Goal: Information Seeking & Learning: Check status

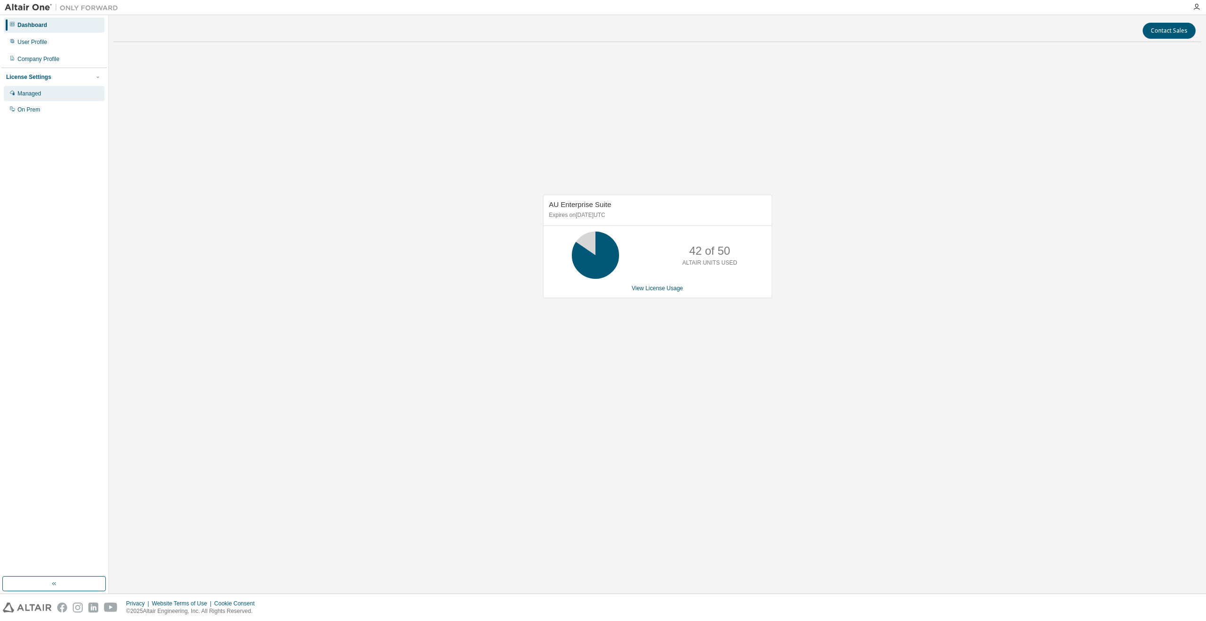
click at [64, 100] on div "Managed" at bounding box center [54, 93] width 101 height 15
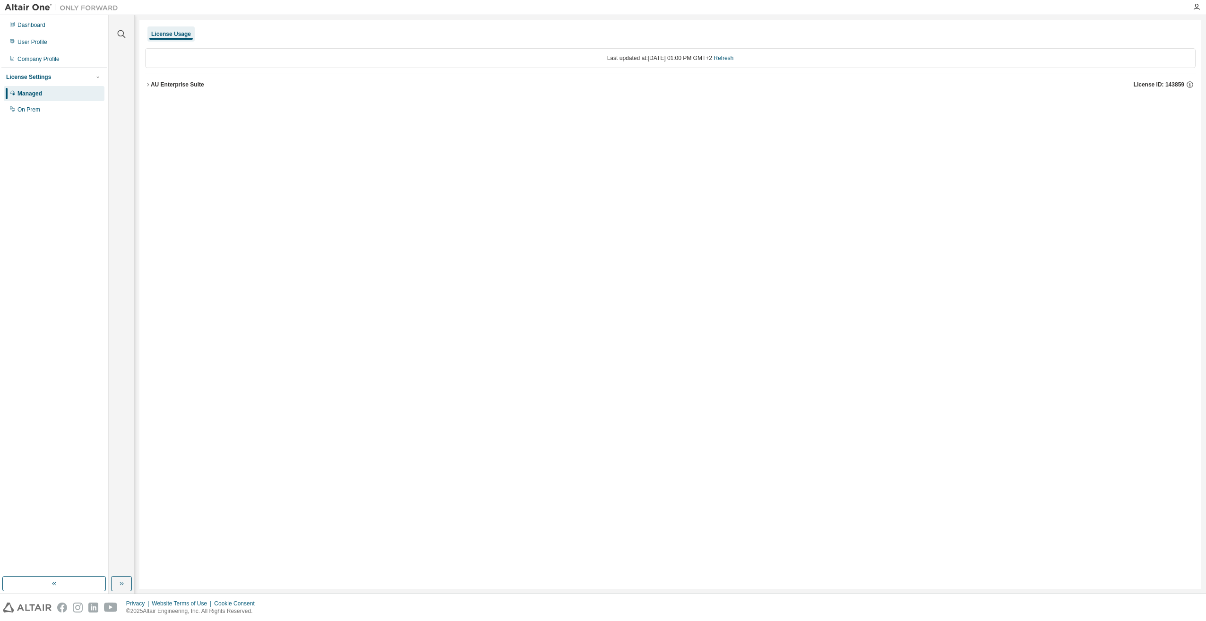
click at [144, 86] on div "License Usage Last updated at: Thu 2025-09-04 01:00 PM GMT+2 Refresh AU Enterpr…" at bounding box center [670, 304] width 1062 height 569
click at [147, 85] on icon "button" at bounding box center [148, 85] width 6 height 6
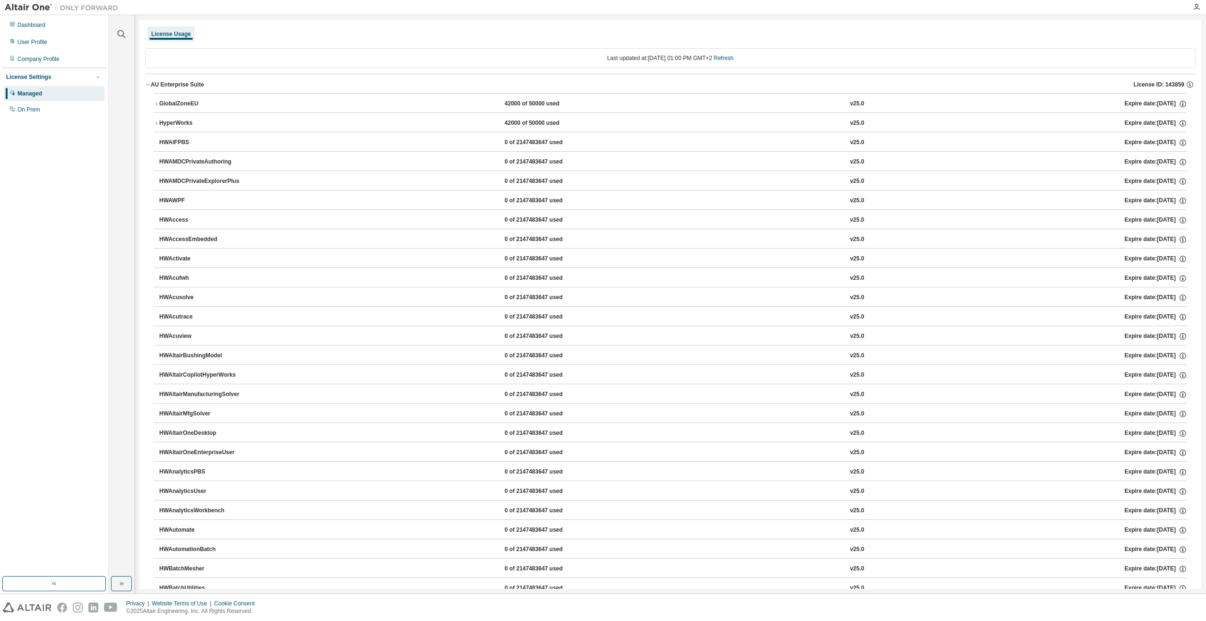
click at [154, 103] on icon "button" at bounding box center [157, 104] width 6 height 6
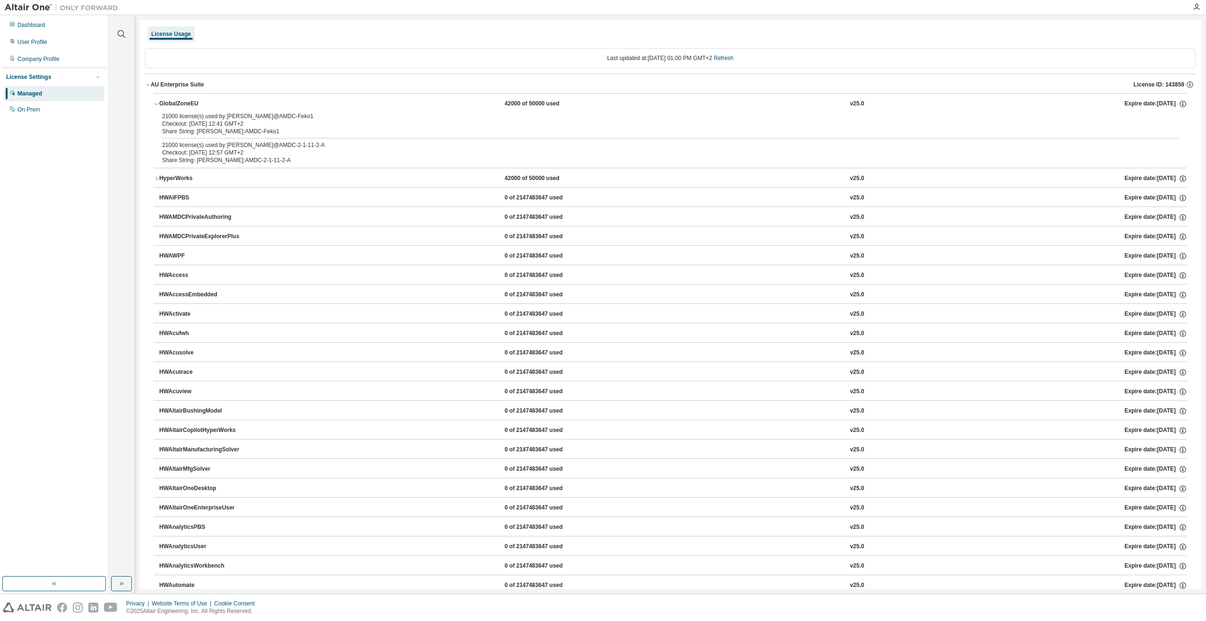
click at [208, 126] on div "Checkout: [DATE] 12:41 GMT+2" at bounding box center [659, 124] width 994 height 8
click at [223, 119] on div "21000 license(s) used by Laux@AMDC-Feko1" at bounding box center [659, 116] width 994 height 8
click at [228, 123] on div "Checkout: 2025-09-04 12:41 GMT+2" at bounding box center [659, 124] width 994 height 8
drag, startPoint x: 217, startPoint y: 124, endPoint x: 177, endPoint y: 127, distance: 40.3
click at [190, 128] on div "Share String: Laux:AMDC-Feko1" at bounding box center [659, 132] width 994 height 8
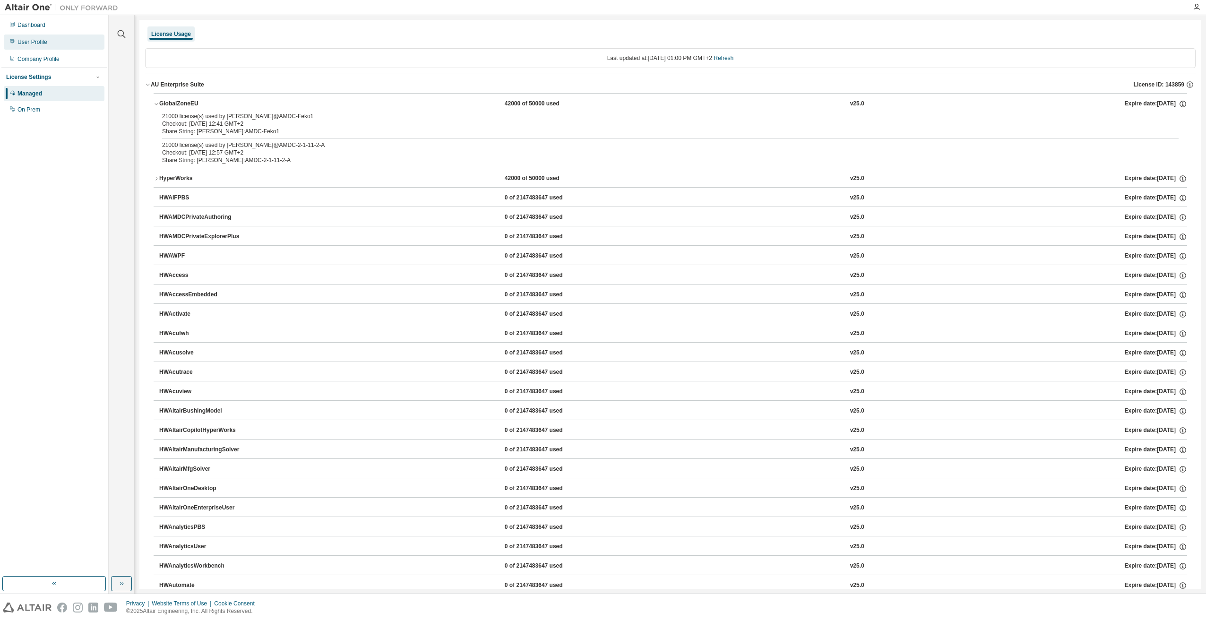
click at [36, 46] on div "User Profile" at bounding box center [54, 41] width 101 height 15
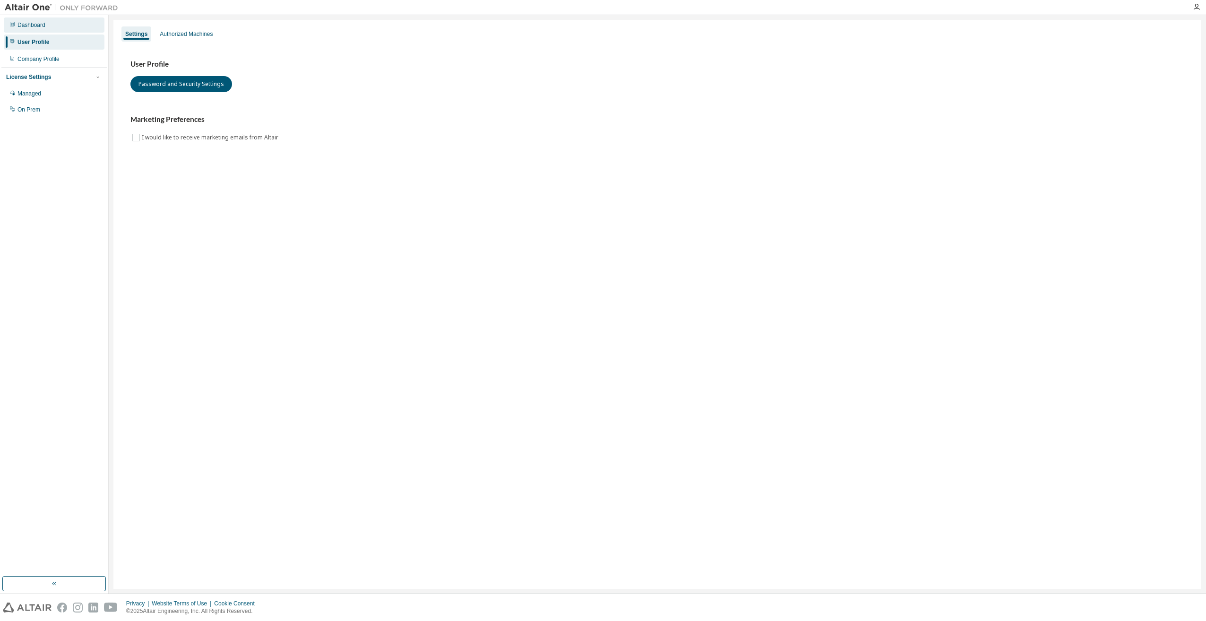
click at [44, 24] on div "Dashboard" at bounding box center [31, 25] width 28 height 8
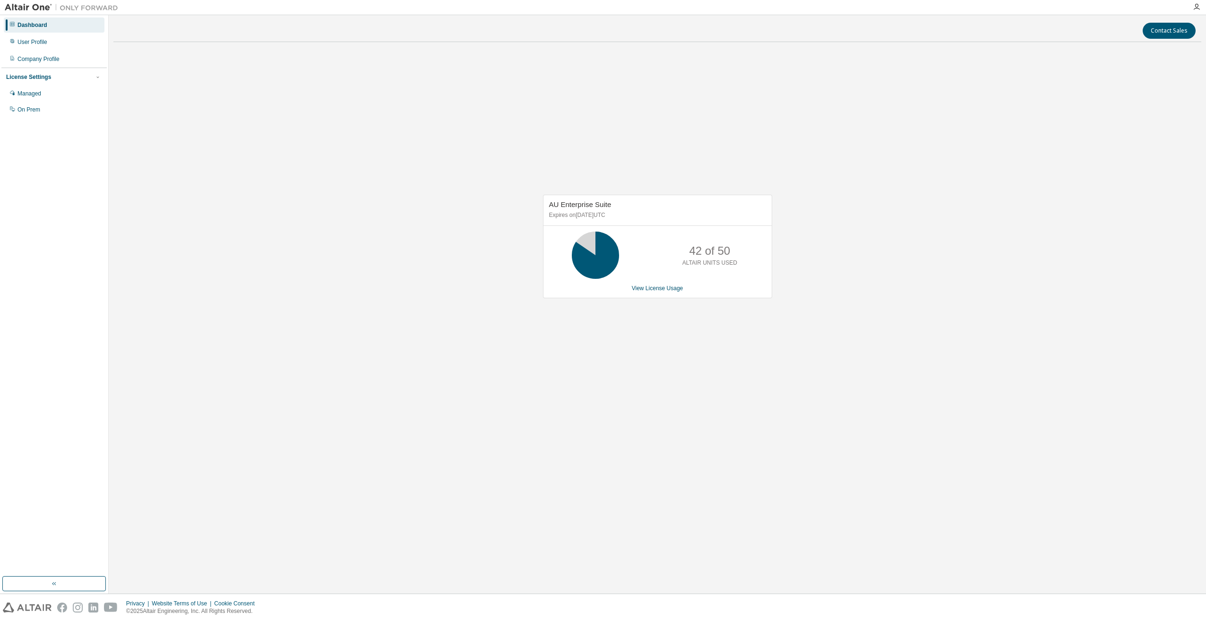
click at [568, 240] on icon at bounding box center [595, 255] width 57 height 47
click at [636, 288] on link "View License Usage" at bounding box center [658, 288] width 52 height 7
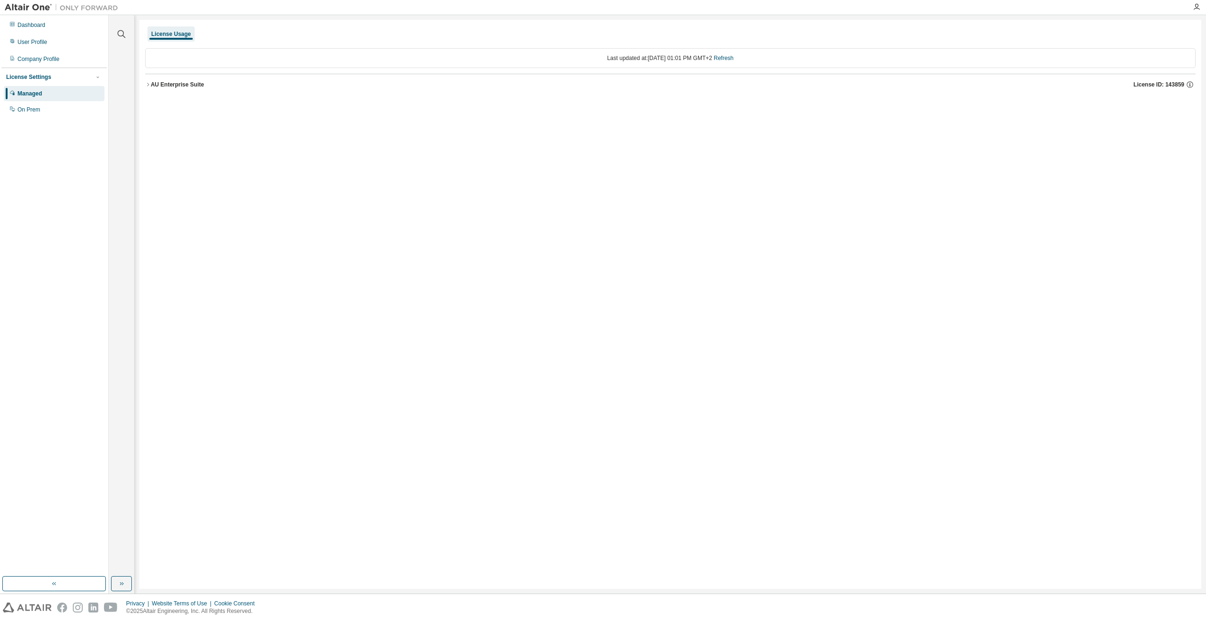
click at [579, 165] on div "License Usage Last updated at: Thu 2025-09-04 01:01 PM GMT+2 Refresh AU Enterpr…" at bounding box center [670, 304] width 1062 height 569
click at [148, 85] on icon "button" at bounding box center [148, 85] width 6 height 6
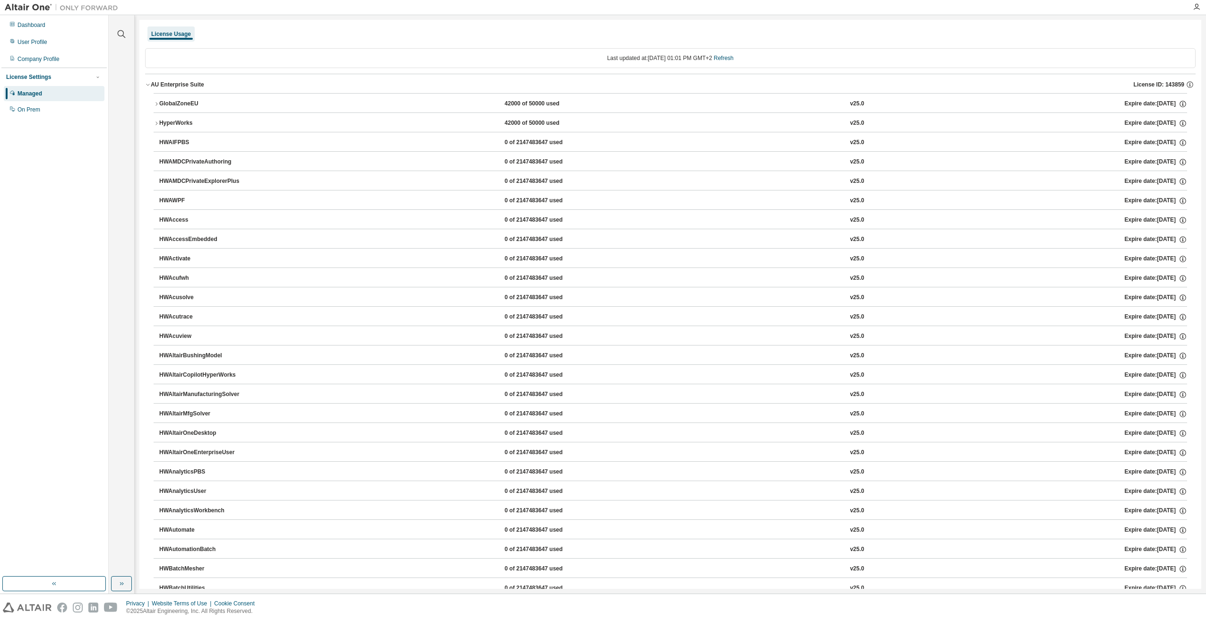
click at [154, 102] on icon "button" at bounding box center [157, 104] width 6 height 6
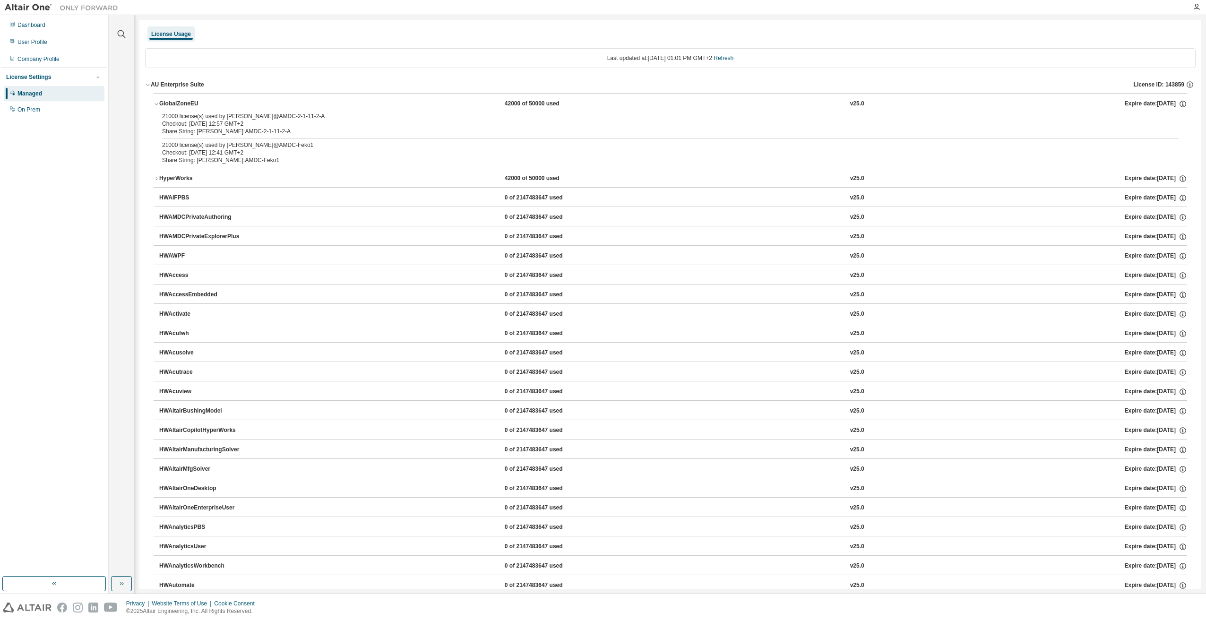
click at [1190, 9] on div at bounding box center [1196, 7] width 19 height 8
click at [1194, 9] on icon "button" at bounding box center [1197, 7] width 8 height 8
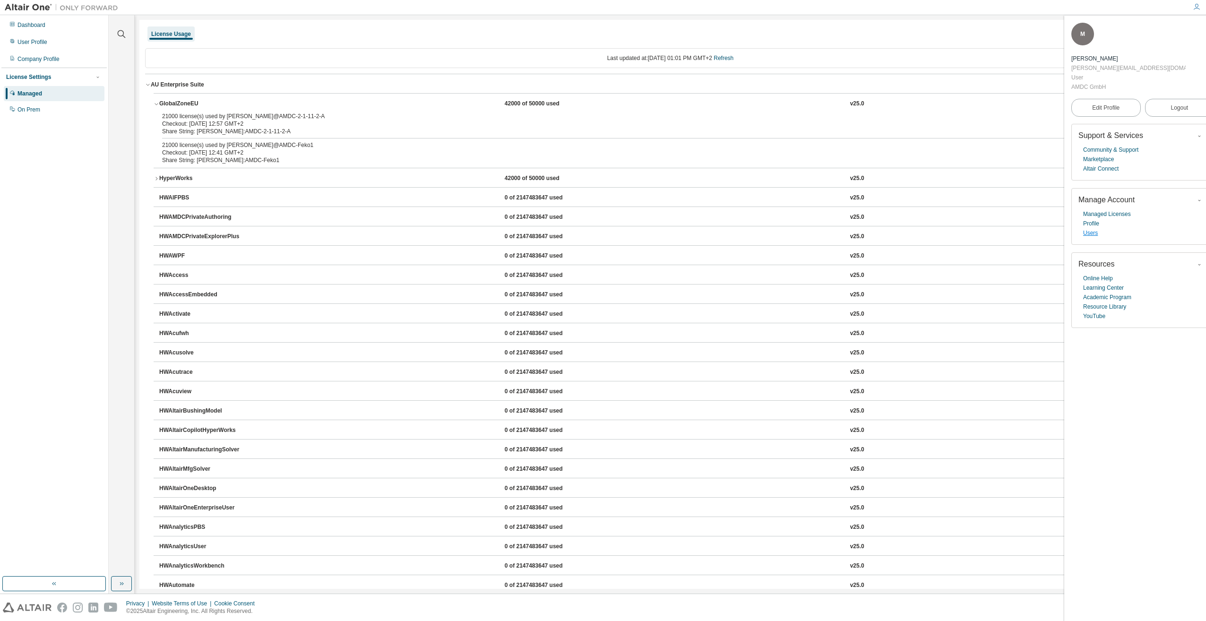
click at [1090, 228] on link "Users" at bounding box center [1090, 232] width 15 height 9
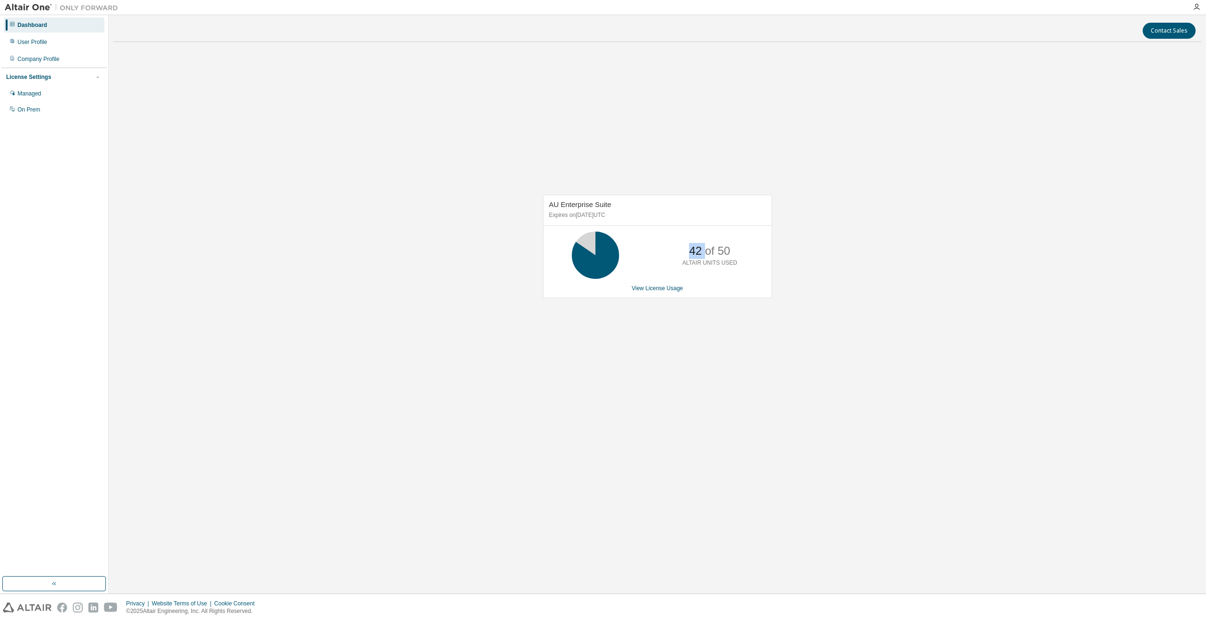
drag, startPoint x: 688, startPoint y: 251, endPoint x: 706, endPoint y: 253, distance: 18.0
click at [706, 253] on div "42 of 50 ALTAIR UNITS USED" at bounding box center [710, 255] width 76 height 47
click at [511, 244] on div "AU Enterprise Suite Expires on June 1, 2026 UTC 42 of 50 ALTAIR UNITS USED View…" at bounding box center [657, 252] width 1088 height 404
drag, startPoint x: 690, startPoint y: 250, endPoint x: 707, endPoint y: 251, distance: 17.0
click at [707, 251] on p "42 of 50" at bounding box center [709, 251] width 41 height 16
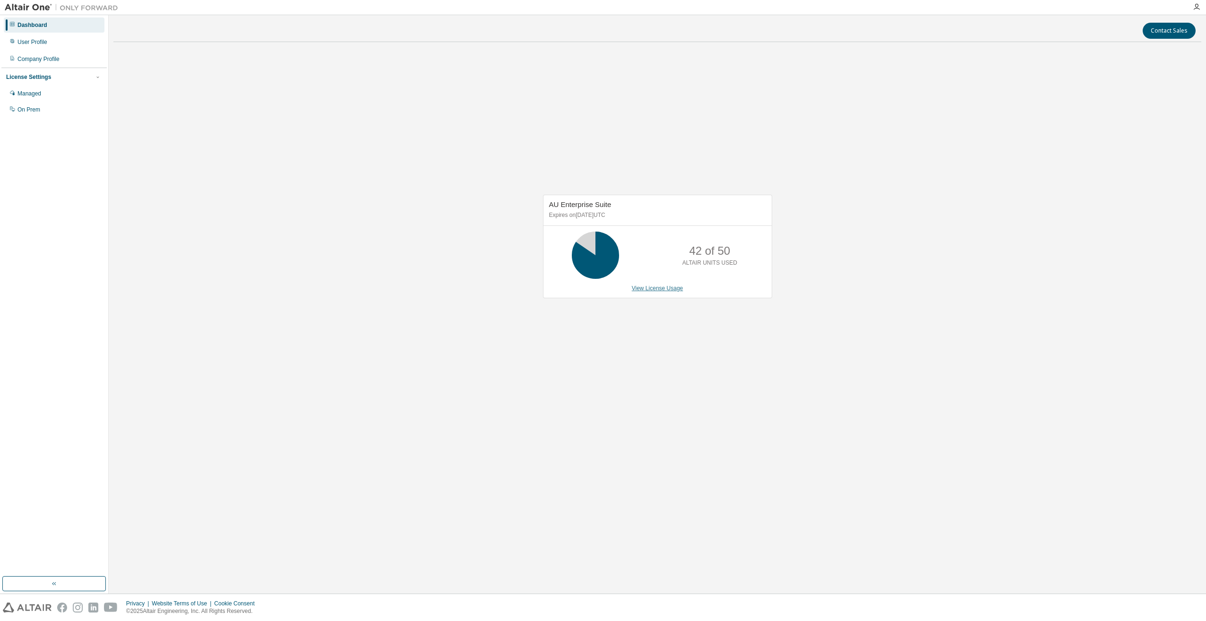
click at [647, 289] on link "View License Usage" at bounding box center [658, 288] width 52 height 7
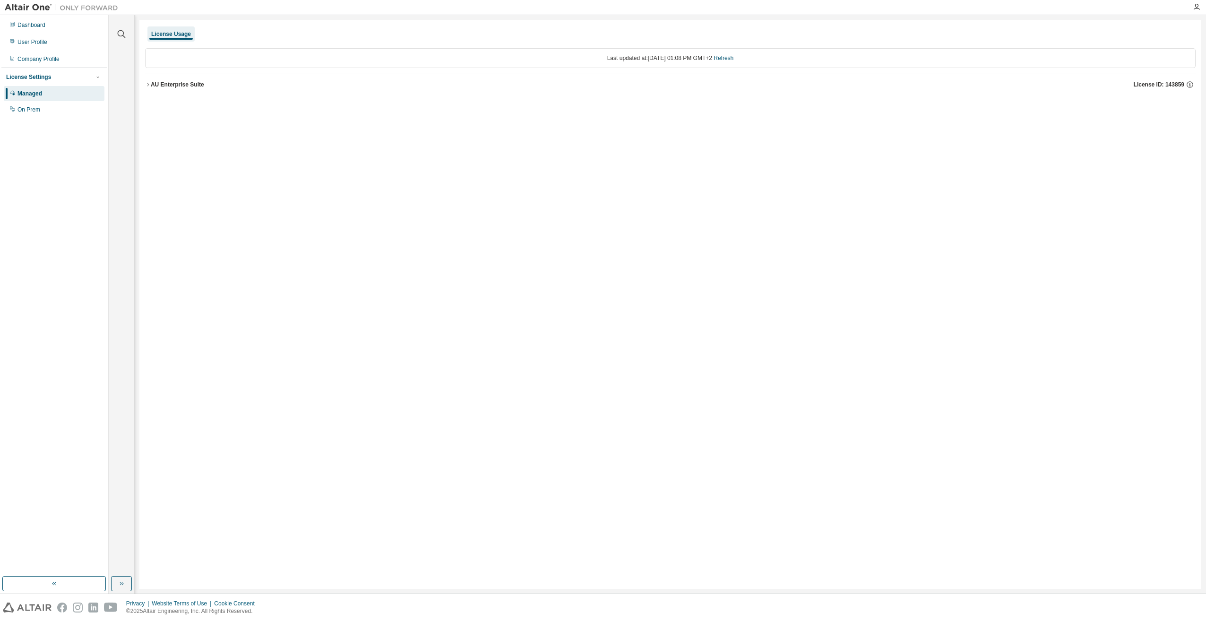
click at [150, 84] on icon "button" at bounding box center [148, 85] width 6 height 6
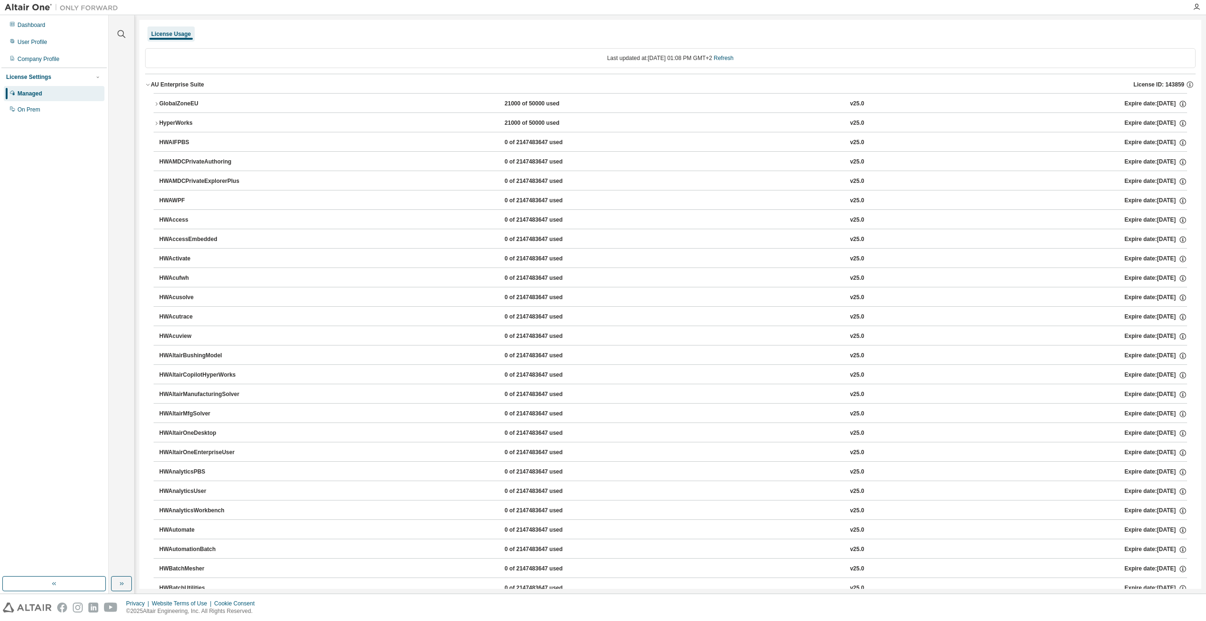
click at [155, 104] on icon "button" at bounding box center [157, 104] width 6 height 6
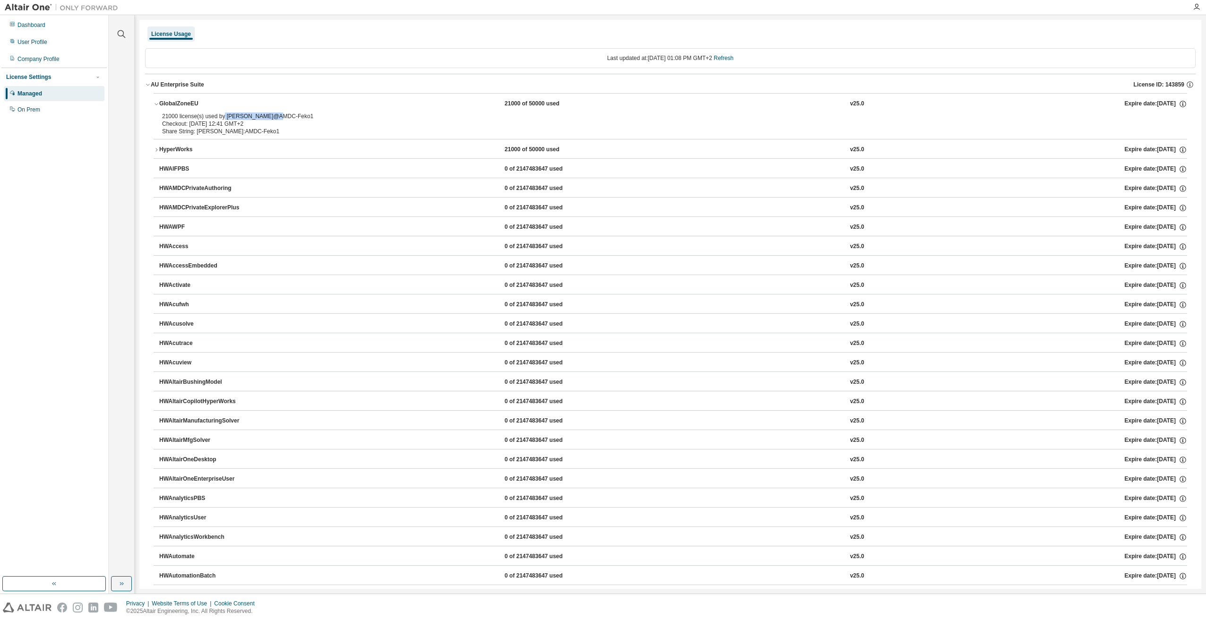
drag, startPoint x: 281, startPoint y: 118, endPoint x: 222, endPoint y: 119, distance: 59.5
click at [222, 119] on div "21000 license(s) used by Laux@AMDC-Feko1" at bounding box center [659, 116] width 994 height 8
click at [46, 27] on div "Dashboard" at bounding box center [54, 24] width 101 height 15
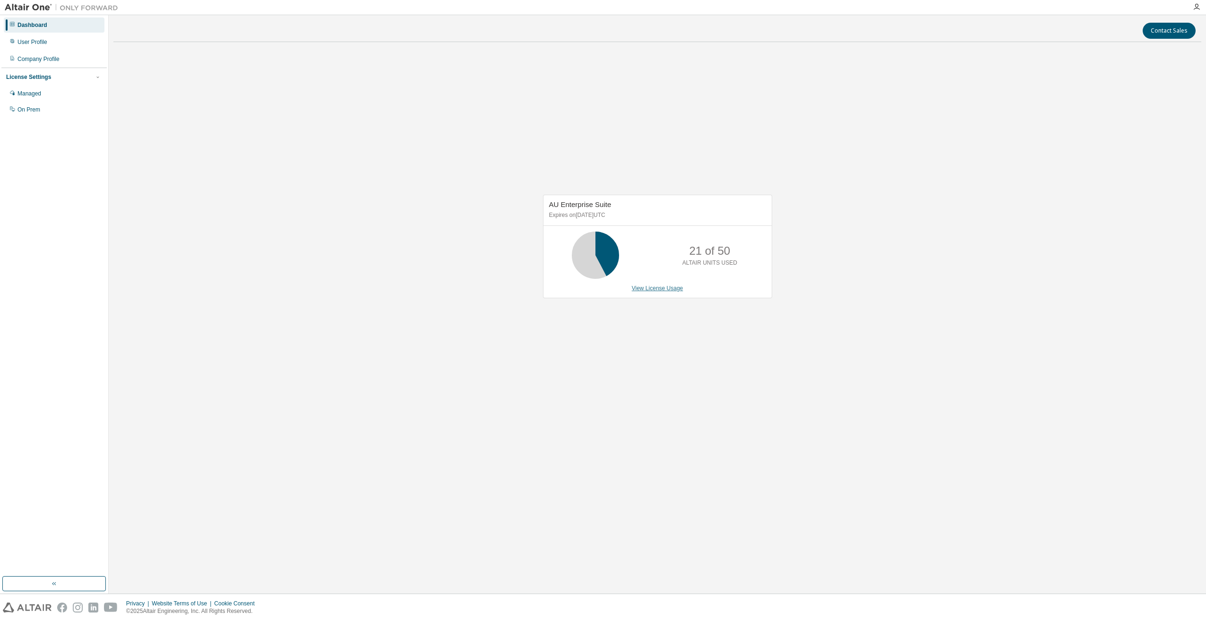
click at [672, 289] on link "View License Usage" at bounding box center [658, 288] width 52 height 7
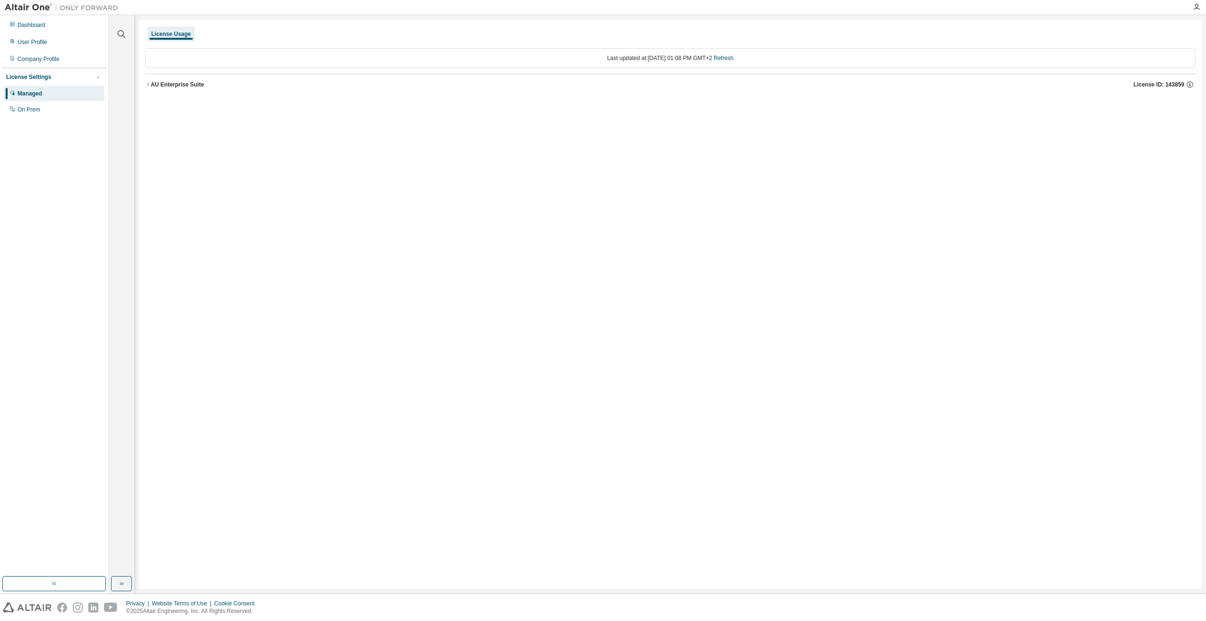
click at [149, 84] on icon "button" at bounding box center [148, 85] width 6 height 6
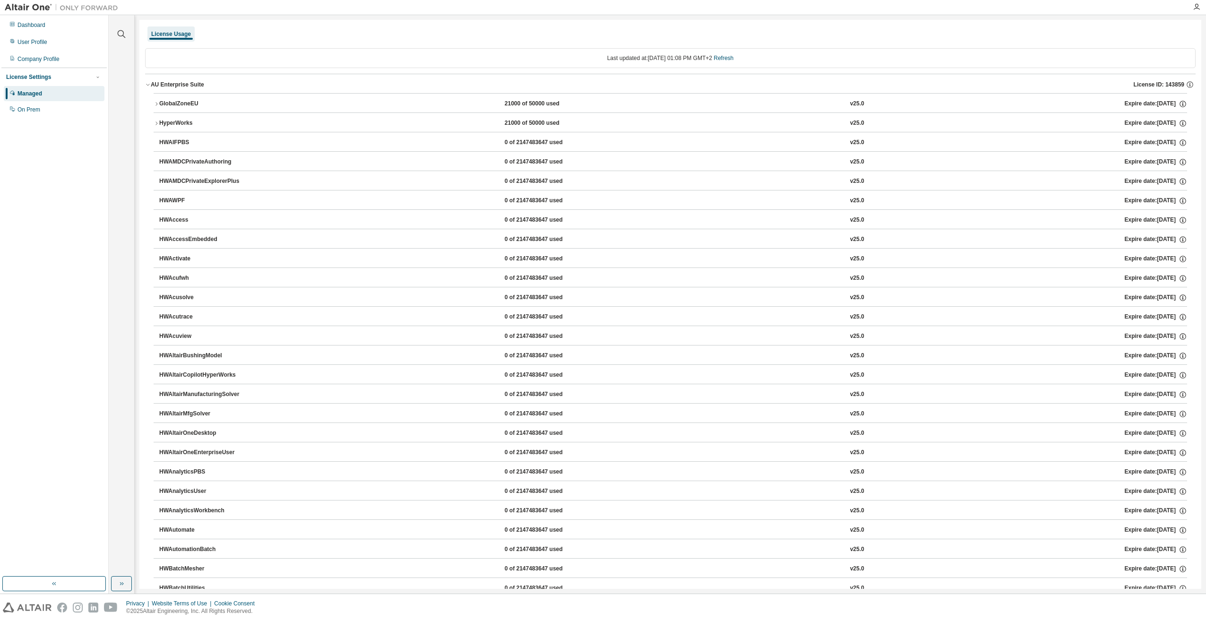
click at [155, 105] on icon "button" at bounding box center [157, 104] width 6 height 6
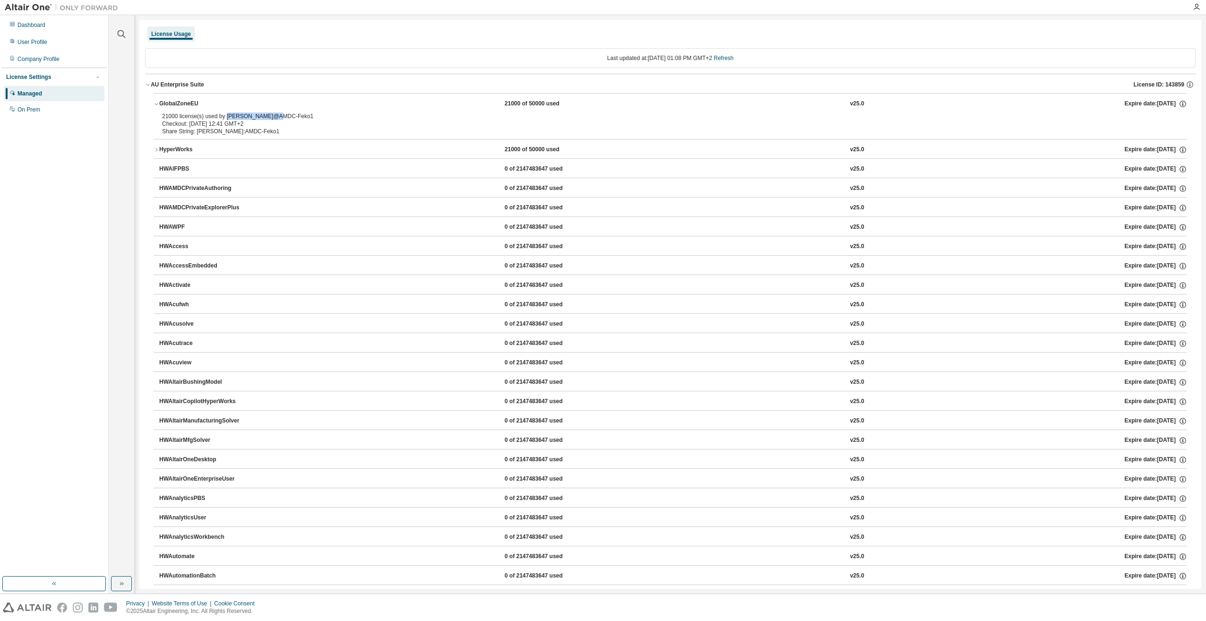
drag, startPoint x: 275, startPoint y: 115, endPoint x: 225, endPoint y: 117, distance: 50.1
click at [225, 117] on div "21000 license(s) used by [PERSON_NAME]@AMDC-Feko1" at bounding box center [659, 116] width 994 height 8
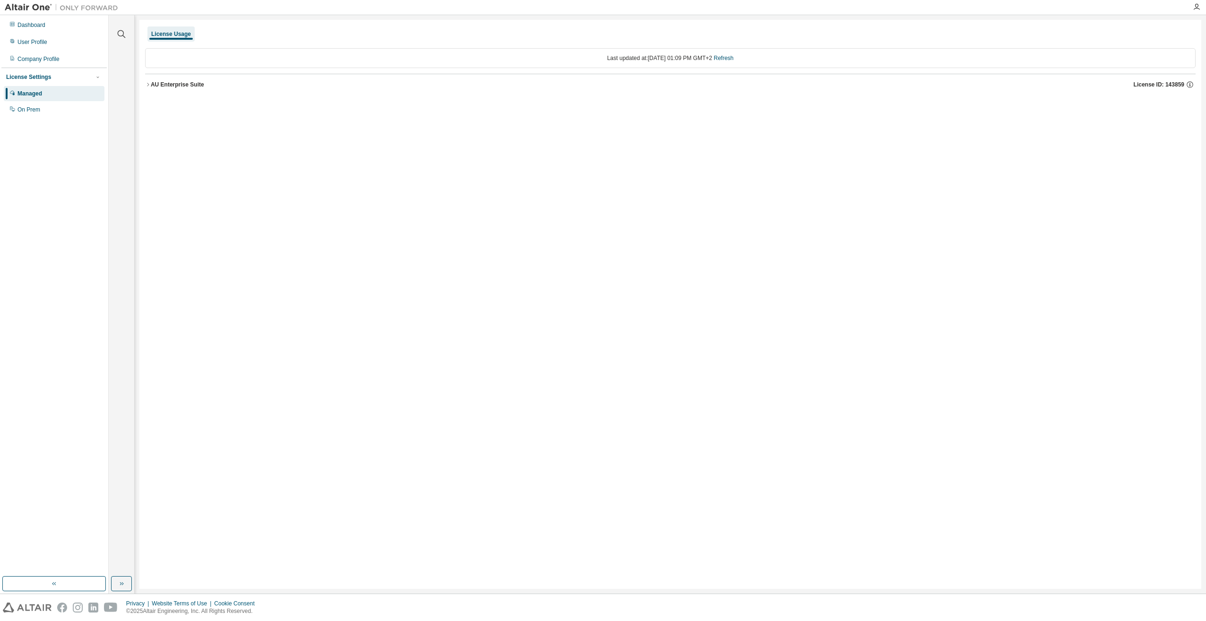
click at [148, 83] on icon "button" at bounding box center [148, 85] width 6 height 6
click at [148, 82] on icon "button" at bounding box center [148, 85] width 6 height 6
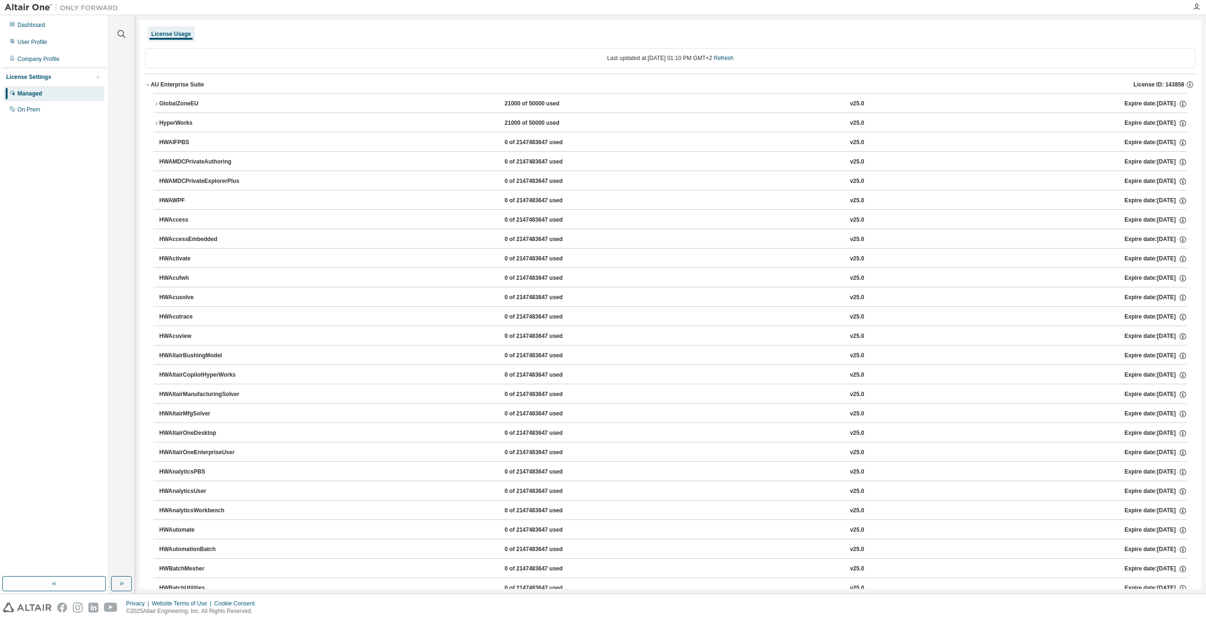
click at [155, 103] on icon "button" at bounding box center [157, 104] width 6 height 6
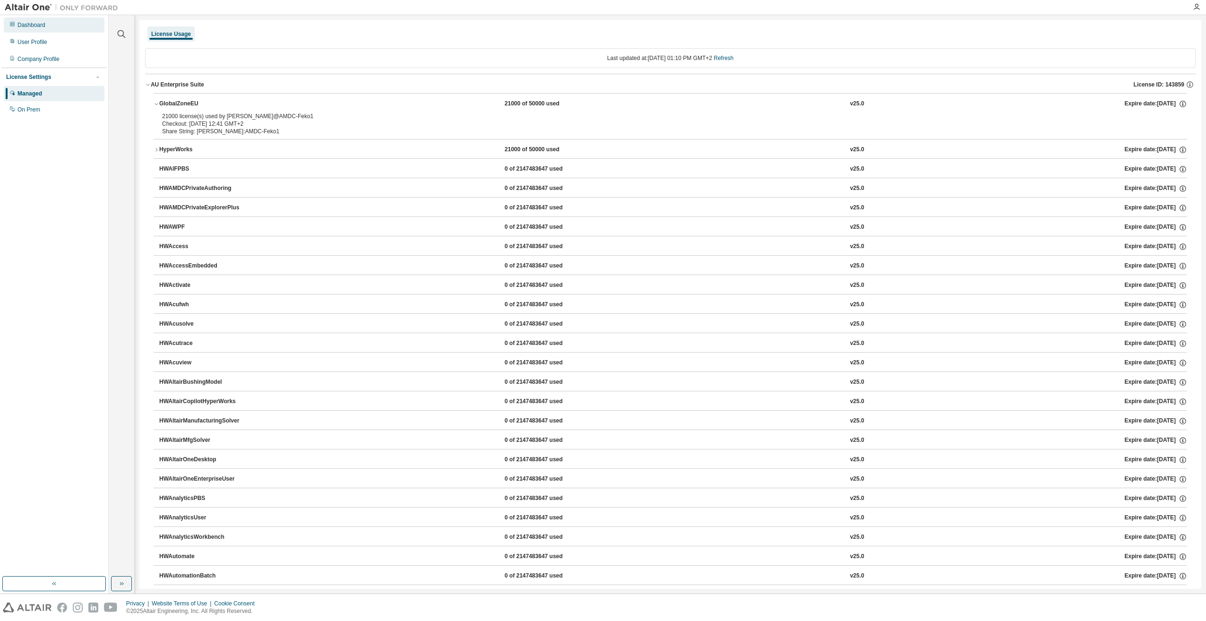
click at [40, 28] on div "Dashboard" at bounding box center [31, 25] width 28 height 8
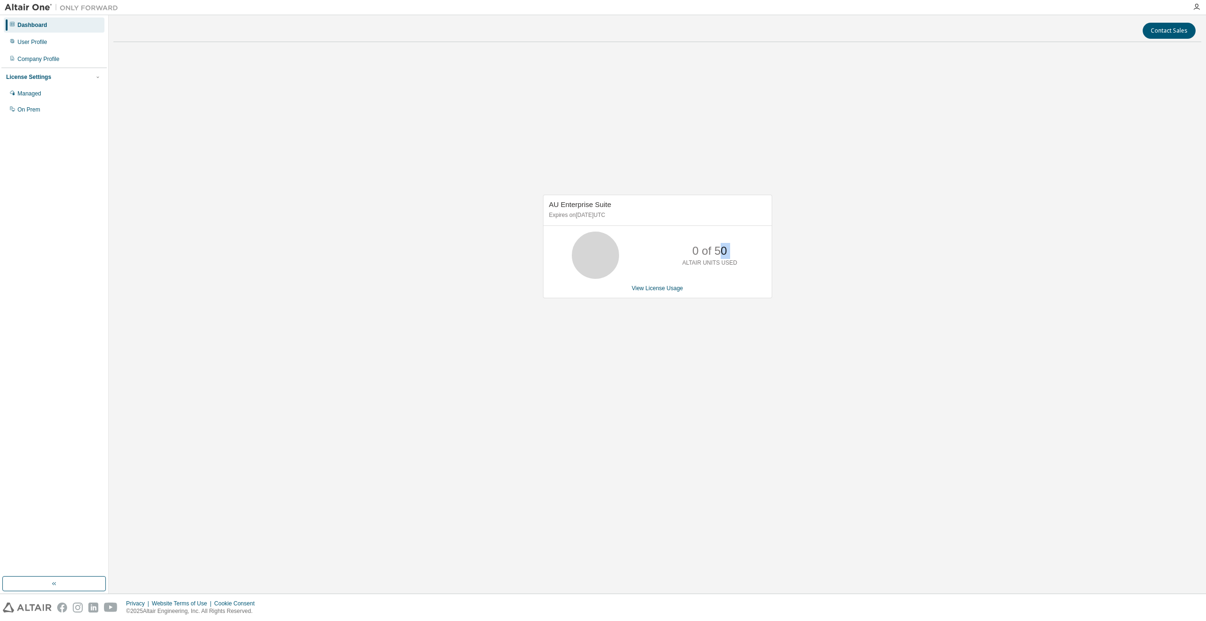
drag, startPoint x: 685, startPoint y: 255, endPoint x: 721, endPoint y: 255, distance: 35.9
click at [721, 255] on div "0 of 50 ALTAIR UNITS USED" at bounding box center [710, 255] width 76 height 47
drag, startPoint x: 721, startPoint y: 255, endPoint x: 874, endPoint y: 289, distance: 156.9
click at [874, 289] on div "AU Enterprise Suite Expires on [DATE] UTC 0 of 50 ALTAIR UNITS USED View Licens…" at bounding box center [657, 252] width 1088 height 404
click at [638, 286] on link "View License Usage" at bounding box center [658, 288] width 52 height 7
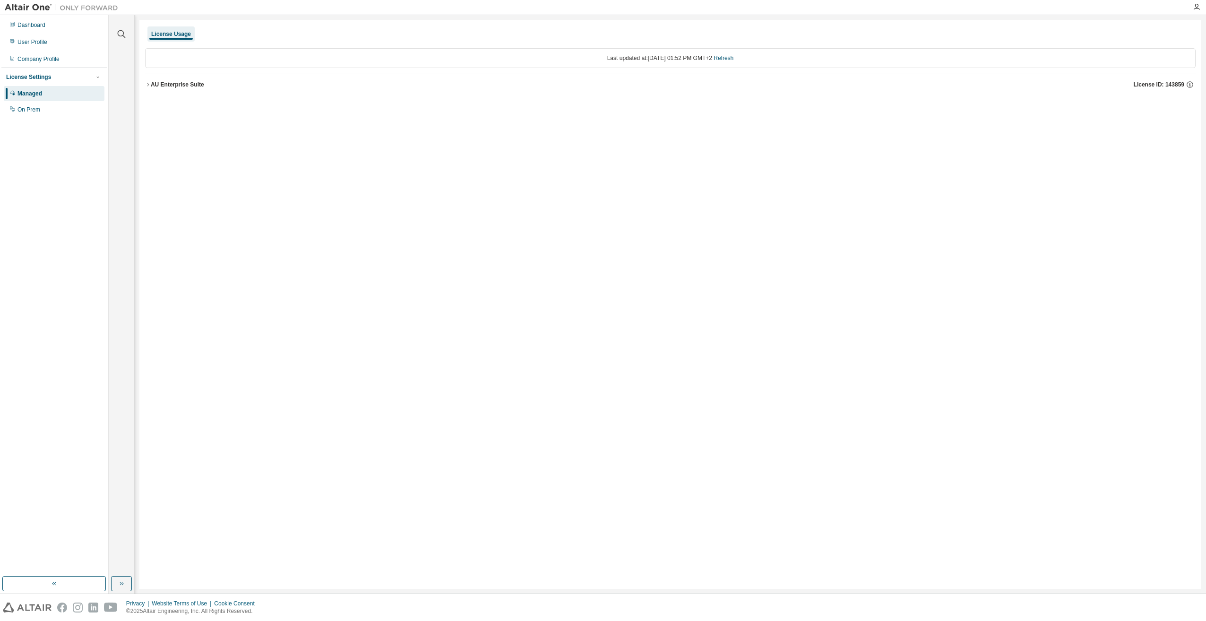
click at [147, 82] on icon "button" at bounding box center [148, 85] width 6 height 6
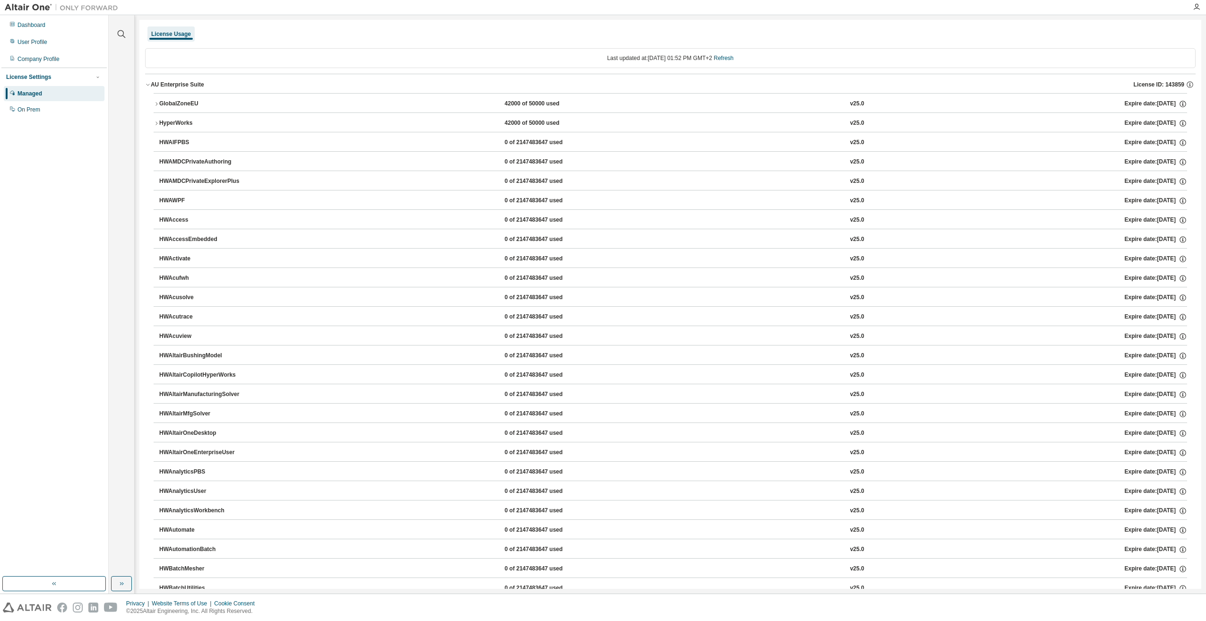
click at [157, 102] on icon "button" at bounding box center [157, 104] width 6 height 6
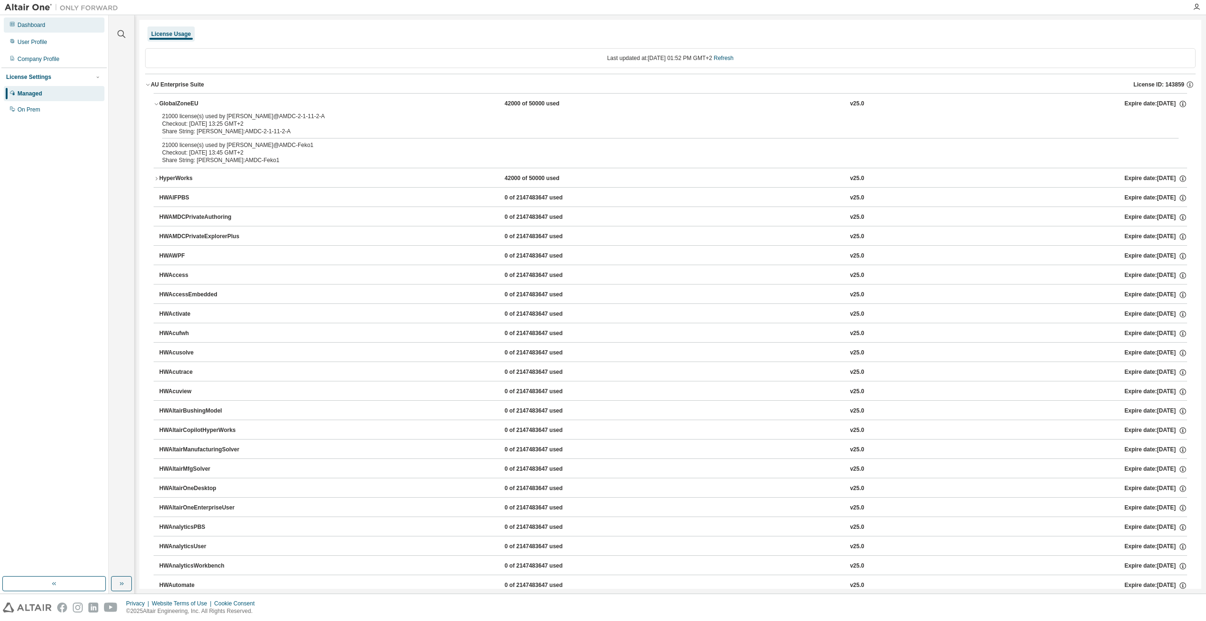
click at [59, 32] on div "Dashboard" at bounding box center [54, 24] width 101 height 15
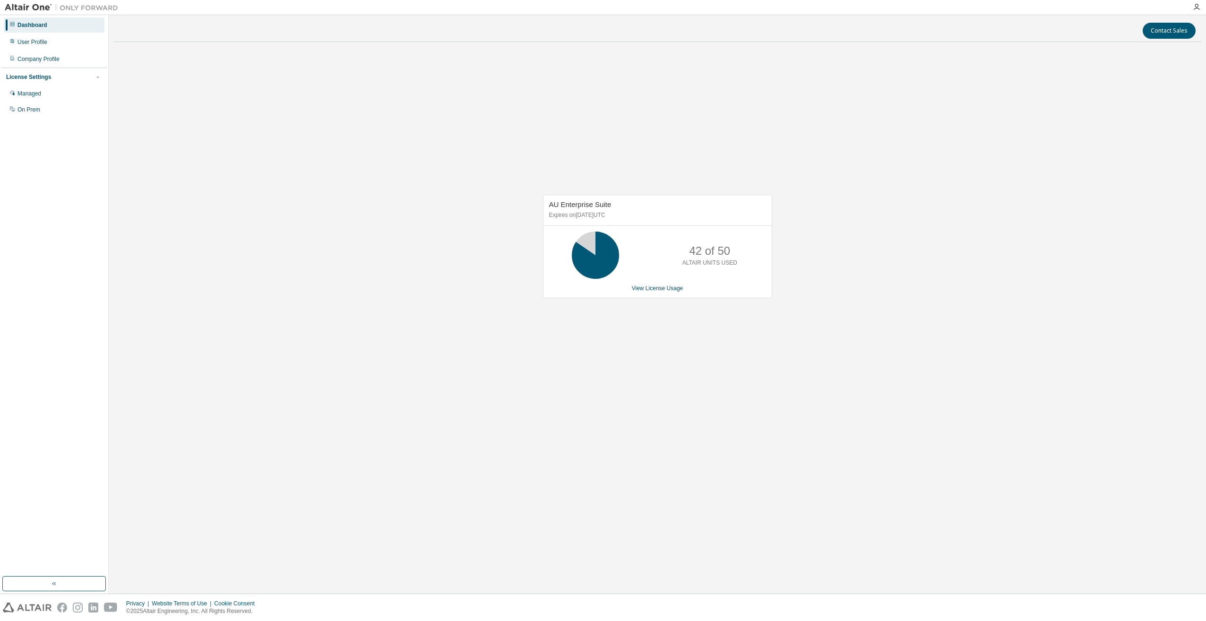
click at [47, 30] on div "Dashboard" at bounding box center [54, 24] width 101 height 15
click at [661, 287] on link "View License Usage" at bounding box center [658, 288] width 52 height 7
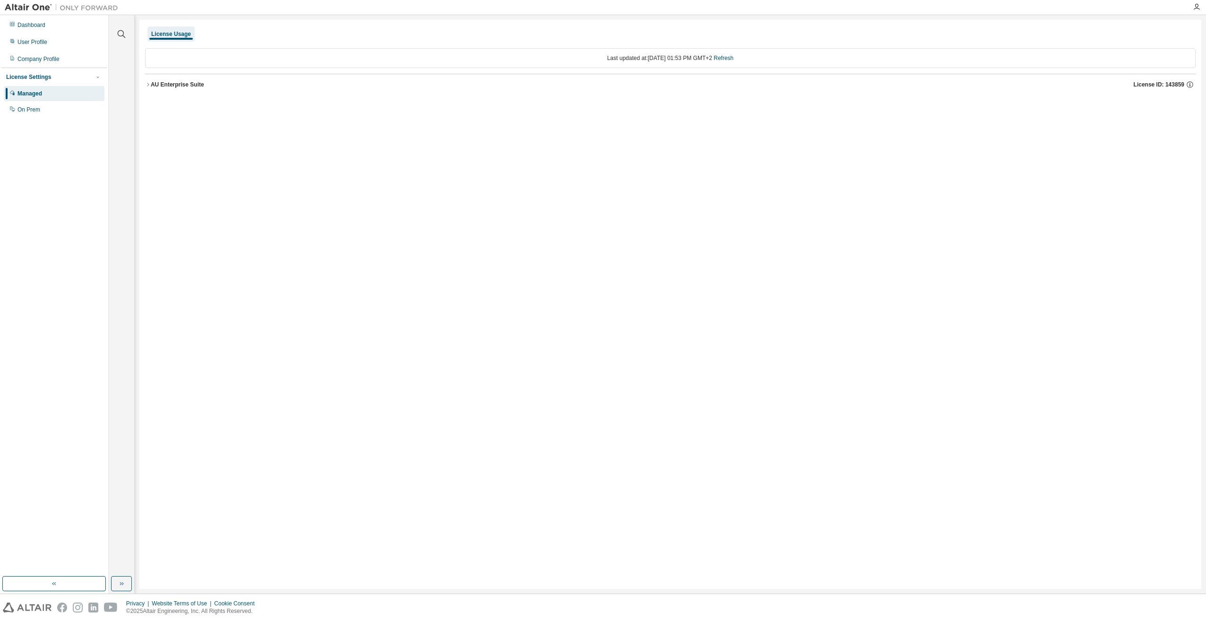
click at [146, 84] on icon "button" at bounding box center [148, 85] width 6 height 6
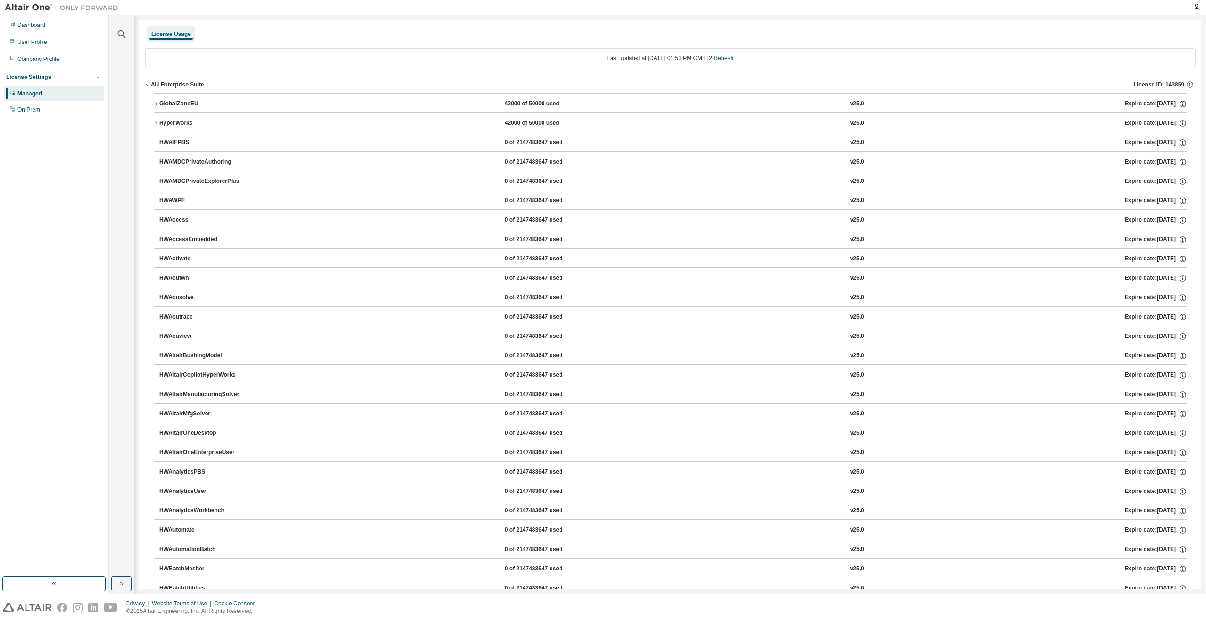
click at [159, 103] on icon "button" at bounding box center [157, 104] width 6 height 6
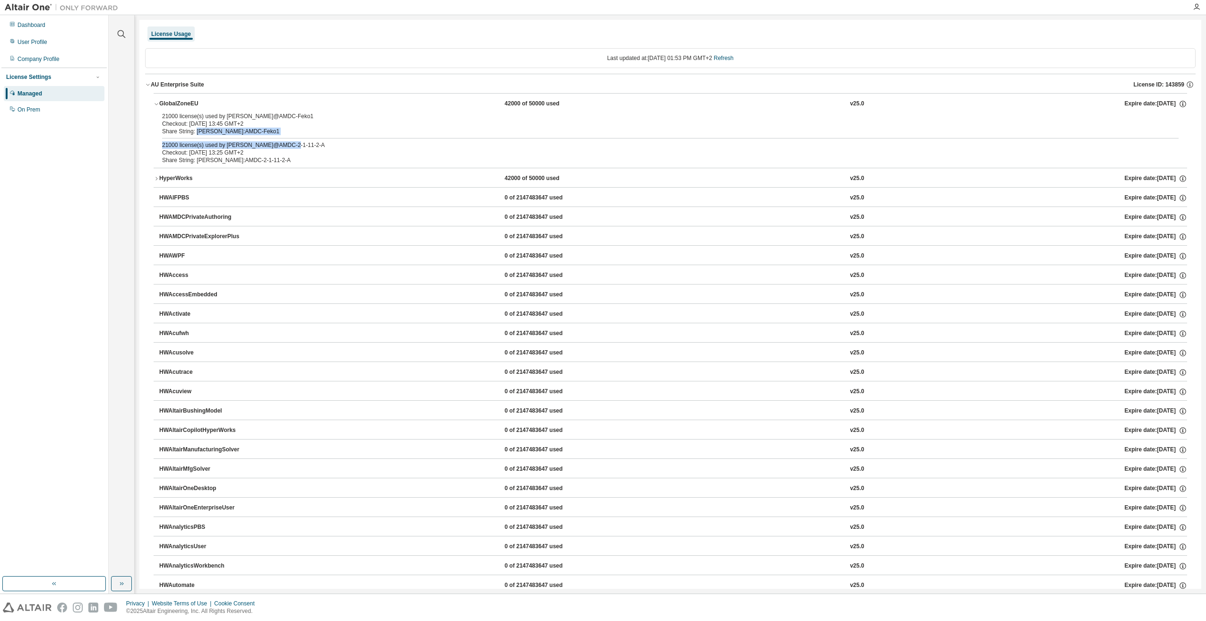
drag, startPoint x: 301, startPoint y: 146, endPoint x: 196, endPoint y: 130, distance: 106.5
click at [196, 130] on div "21000 license(s) used by Laux@AMDC-Feko1 Checkout: 2025-09-04 13:45 GMT+2 Share…" at bounding box center [670, 139] width 1033 height 55
drag, startPoint x: 196, startPoint y: 130, endPoint x: 409, endPoint y: 228, distance: 234.3
click at [204, 150] on div "Checkout: [DATE] 13:25 GMT+2" at bounding box center [659, 153] width 994 height 8
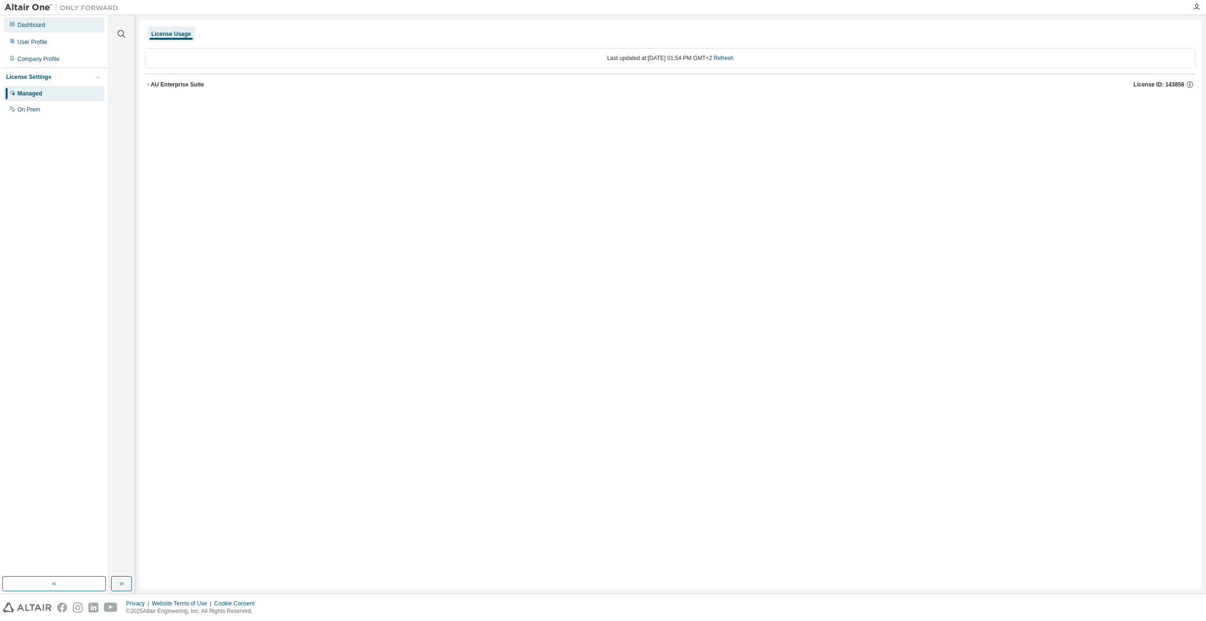
click at [59, 29] on div "Dashboard" at bounding box center [54, 24] width 101 height 15
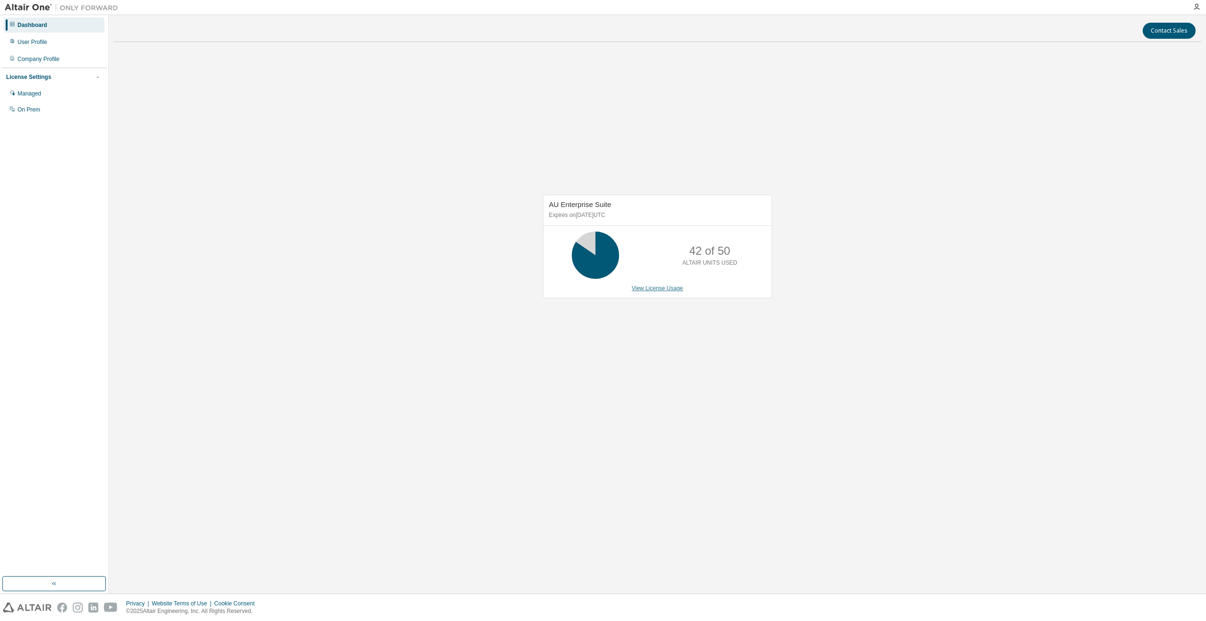
click at [652, 288] on link "View License Usage" at bounding box center [658, 288] width 52 height 7
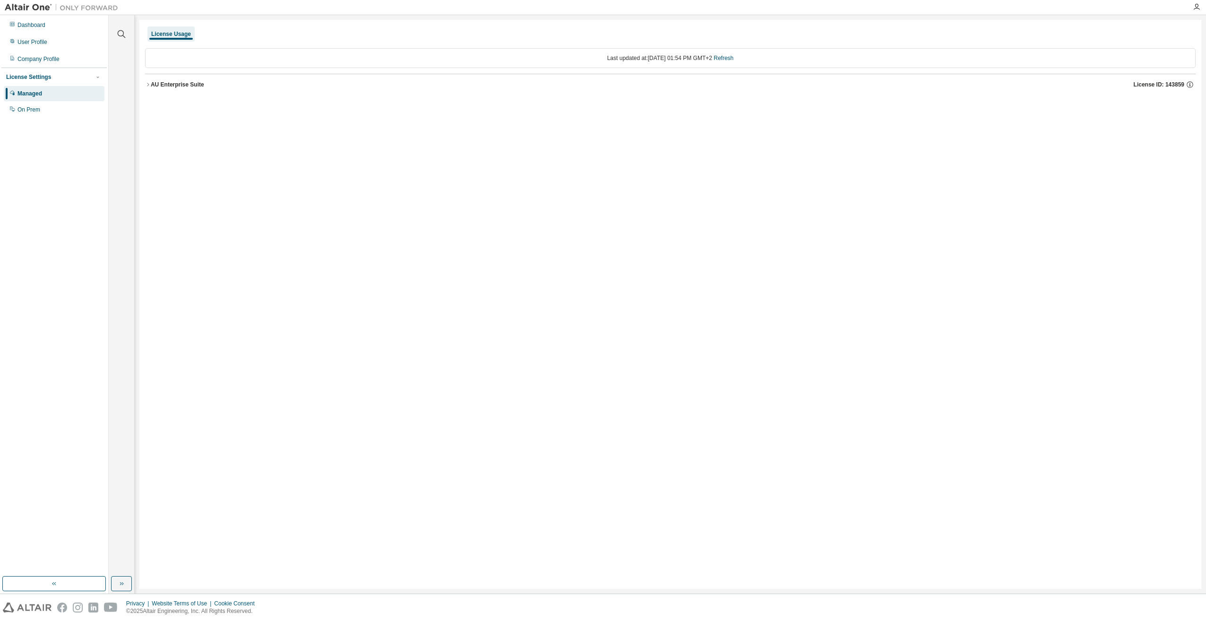
click at [146, 82] on icon "button" at bounding box center [148, 85] width 6 height 6
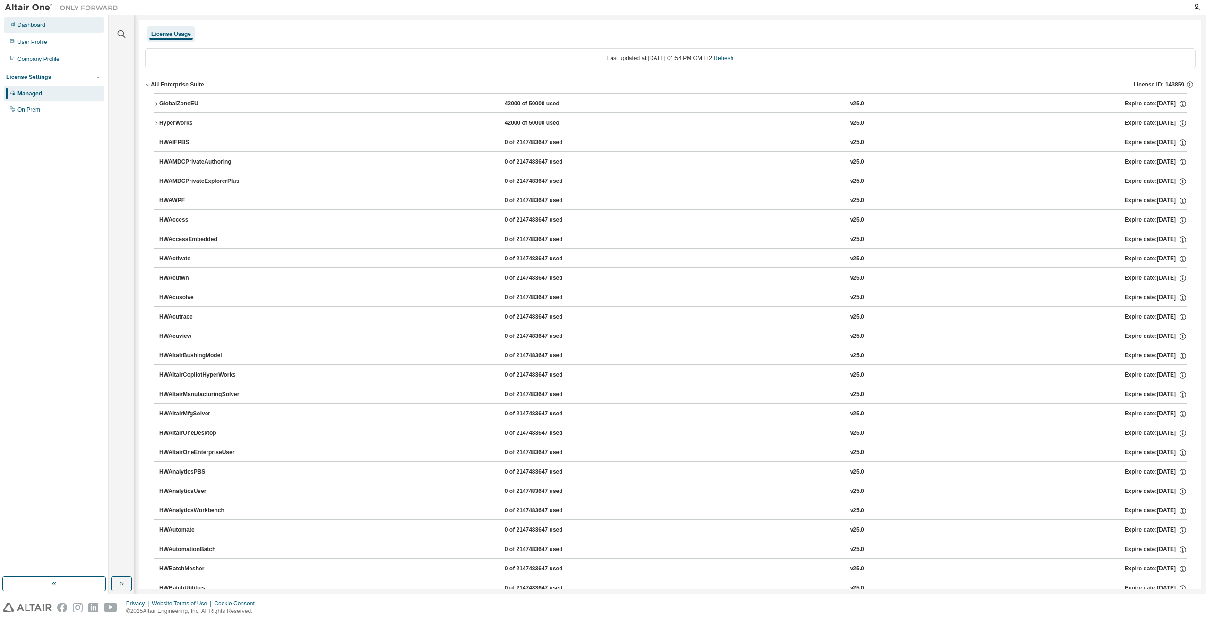
click at [42, 29] on div "Dashboard" at bounding box center [54, 24] width 101 height 15
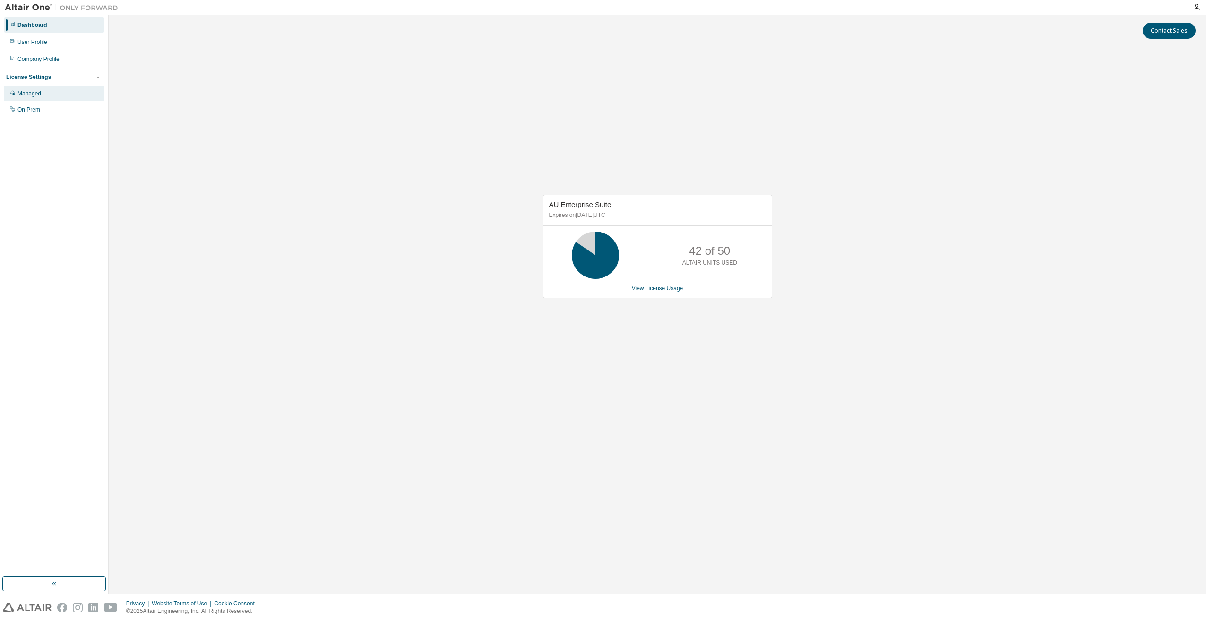
click at [38, 87] on div "Managed" at bounding box center [54, 93] width 101 height 15
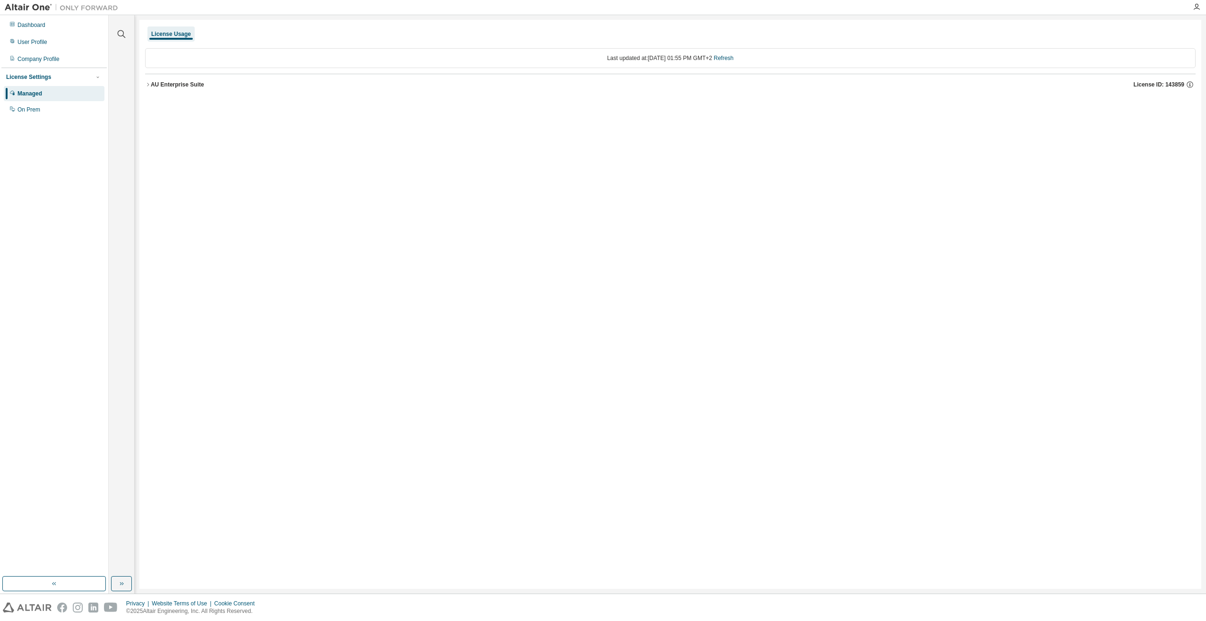
click at [155, 84] on div "AU Enterprise Suite" at bounding box center [177, 85] width 53 height 8
click at [175, 81] on div "AU Enterprise Suite" at bounding box center [177, 85] width 53 height 8
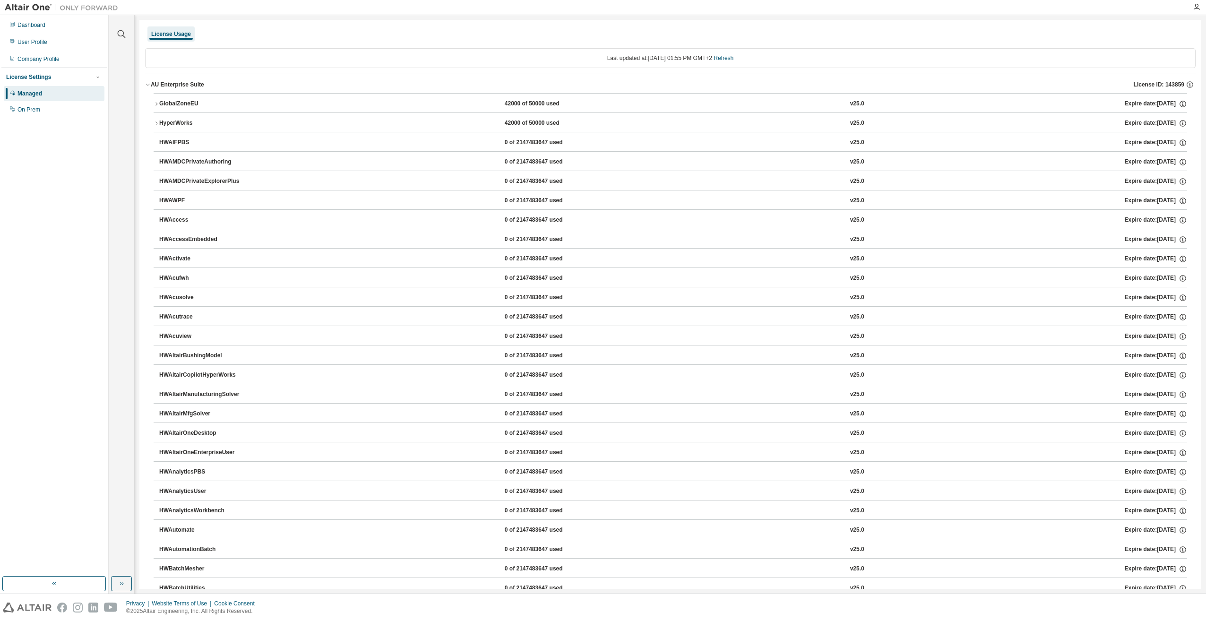
click at [166, 104] on div "GlobalZoneEU" at bounding box center [201, 104] width 85 height 9
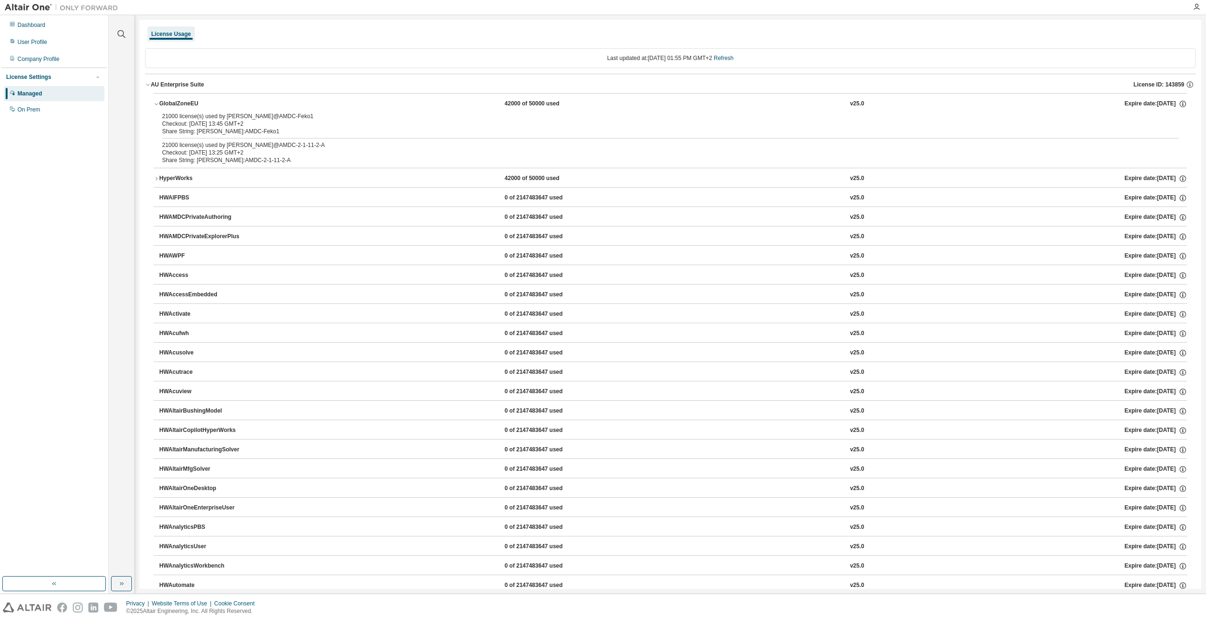
click at [253, 160] on div "Share String: [PERSON_NAME]:AMDC-2-1-11-2-A" at bounding box center [659, 160] width 994 height 8
drag, startPoint x: 204, startPoint y: 149, endPoint x: 185, endPoint y: 142, distance: 20.6
click at [185, 142] on div "21000 license(s) used by [PERSON_NAME]@AMDC-2-1-11-2-A Checkout: [DATE] 13:25 G…" at bounding box center [659, 148] width 994 height 15
drag, startPoint x: 185, startPoint y: 142, endPoint x: 253, endPoint y: 157, distance: 70.3
click at [222, 150] on div "Checkout: [DATE] 13:25 GMT+2" at bounding box center [659, 153] width 994 height 8
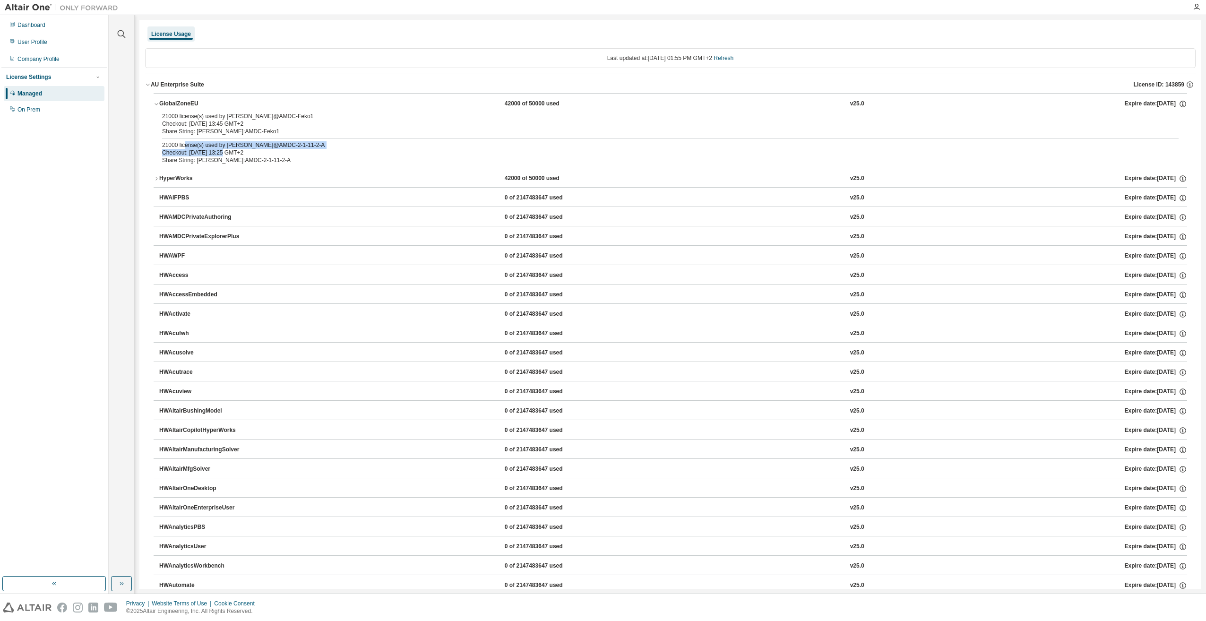
click at [233, 148] on div "21000 license(s) used by [PERSON_NAME]@AMDC-2-1-11-2-A" at bounding box center [659, 145] width 994 height 8
click at [42, 31] on div "Dashboard" at bounding box center [54, 24] width 101 height 15
